Goal: Transaction & Acquisition: Download file/media

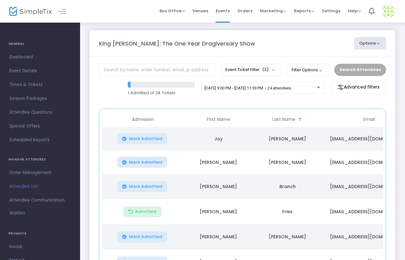
click at [380, 42] on button "Options" at bounding box center [370, 43] width 32 height 13
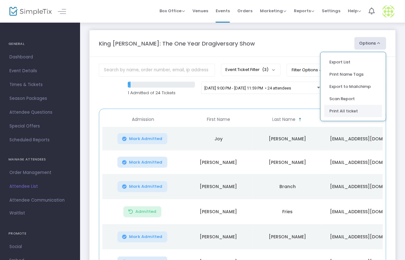
click at [346, 111] on li "Print All ticket" at bounding box center [353, 111] width 58 height 12
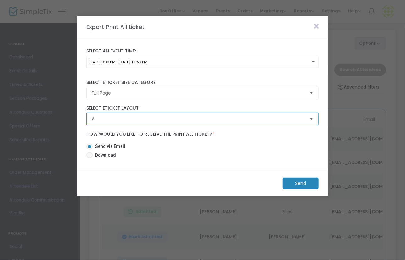
click at [186, 120] on span "A" at bounding box center [198, 119] width 213 height 6
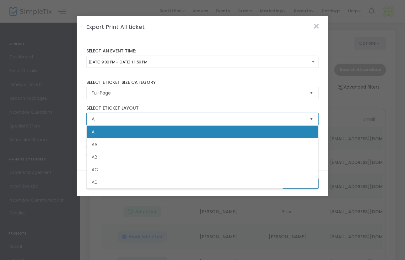
click at [186, 120] on span "A" at bounding box center [198, 119] width 213 height 6
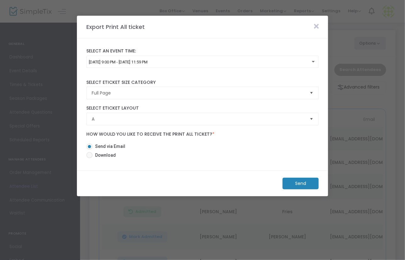
click at [100, 152] on span "Download" at bounding box center [104, 155] width 23 height 7
click at [89, 158] on input "Download" at bounding box center [89, 158] width 0 height 0
radio input "true"
click at [288, 181] on m-button "Download" at bounding box center [295, 184] width 47 height 12
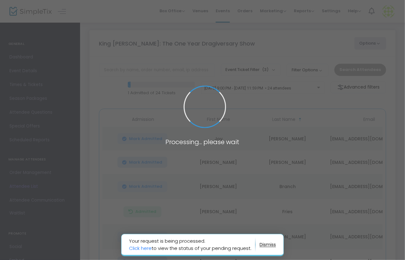
click at [288, 181] on span at bounding box center [202, 130] width 405 height 260
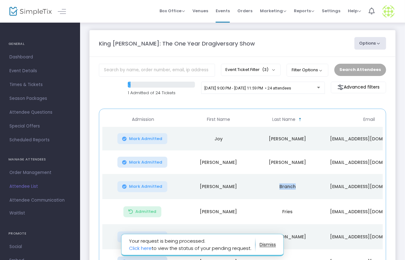
click at [288, 181] on td "Branch" at bounding box center [287, 186] width 69 height 25
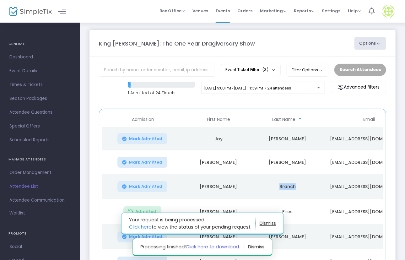
click at [230, 245] on link "Click here to download." at bounding box center [213, 246] width 54 height 7
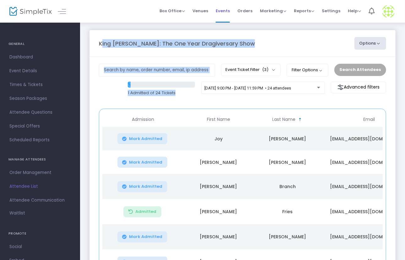
drag, startPoint x: 313, startPoint y: 82, endPoint x: 226, endPoint y: 22, distance: 105.4
click at [226, 22] on m-pages "Box Office Sell Tickets Bookings Sell Season Pass Venues Memberships Events Ord…" at bounding box center [202, 196] width 405 height 395
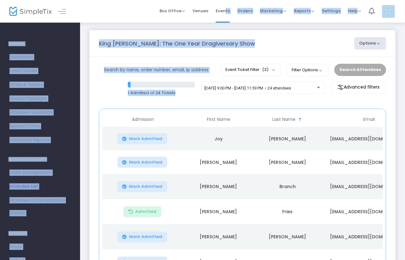
click at [154, 30] on m-panel-header "King [PERSON_NAME]: The One Year Dragiversary Show Options Export List Print Na…" at bounding box center [242, 43] width 306 height 27
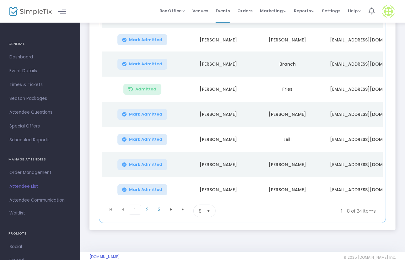
scroll to position [127, 0]
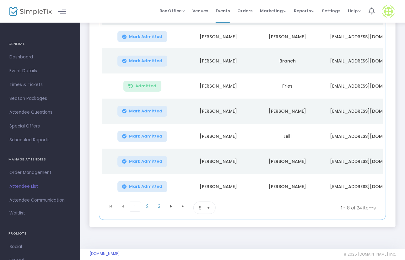
click at [169, 149] on td "Mark Admitted" at bounding box center [143, 161] width 82 height 25
click at [148, 202] on span "2" at bounding box center [147, 206] width 12 height 9
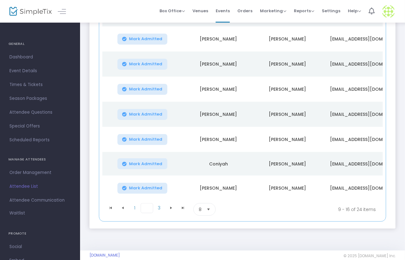
click at [148, 203] on span "2" at bounding box center [147, 208] width 13 height 10
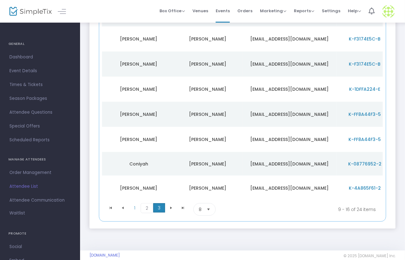
click at [159, 203] on span "3" at bounding box center [159, 207] width 12 height 9
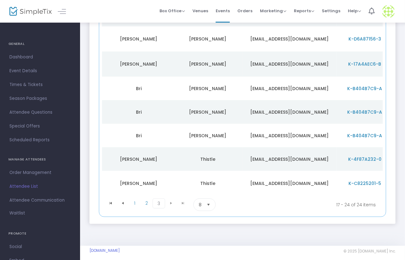
scroll to position [0, 0]
